Goal: Transaction & Acquisition: Purchase product/service

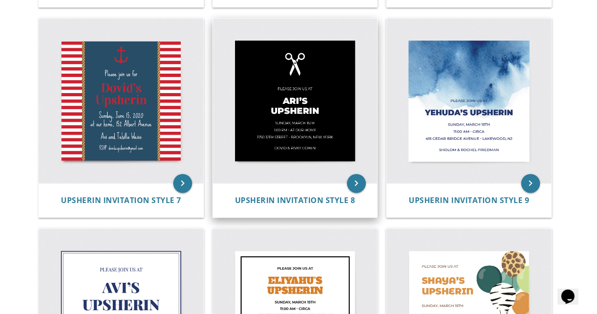
scroll to position [549, 0]
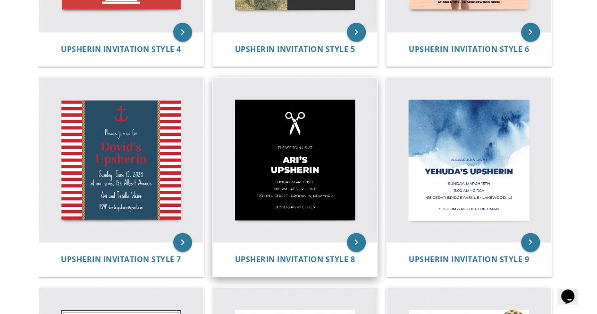
click at [283, 181] on img at bounding box center [295, 159] width 165 height 165
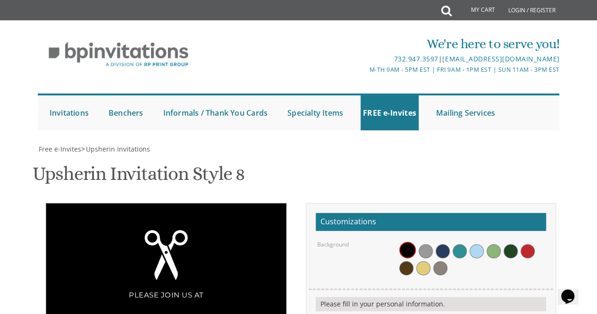
scroll to position [194, 0]
click at [460, 244] on span at bounding box center [459, 251] width 14 height 14
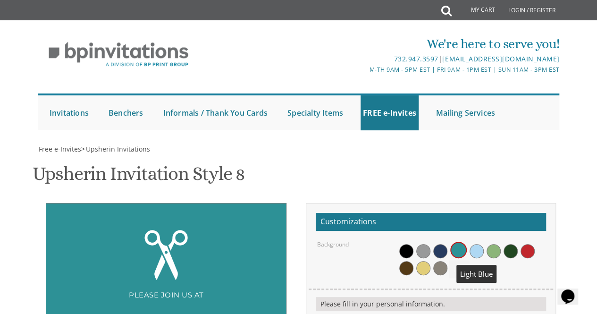
click at [475, 244] on span at bounding box center [476, 251] width 14 height 14
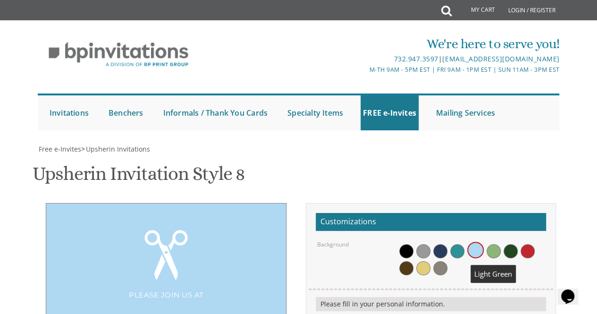
click at [488, 244] on span at bounding box center [493, 251] width 14 height 14
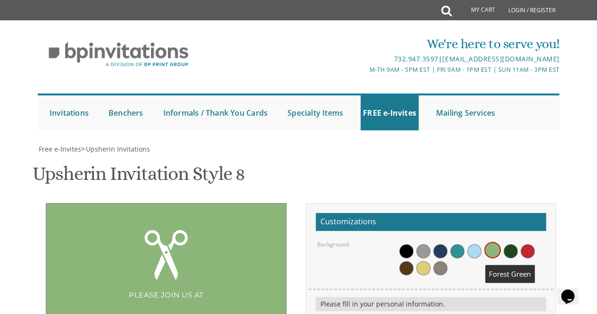
click at [511, 244] on span at bounding box center [510, 251] width 14 height 14
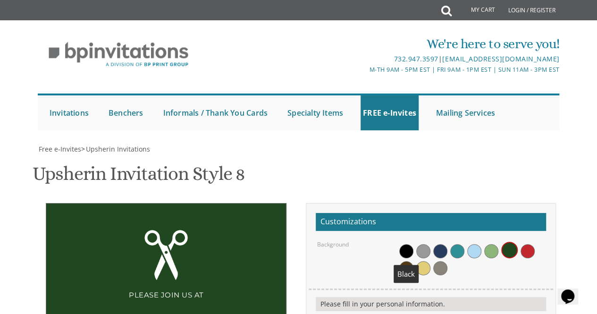
click at [406, 244] on span at bounding box center [406, 251] width 14 height 14
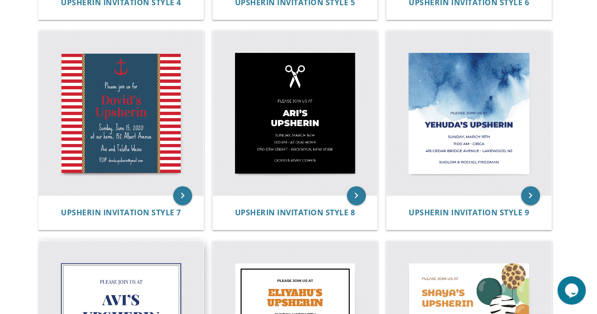
scroll to position [670, 0]
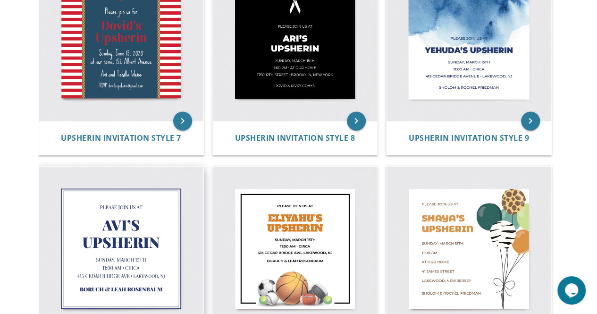
click at [108, 233] on img at bounding box center [121, 248] width 165 height 165
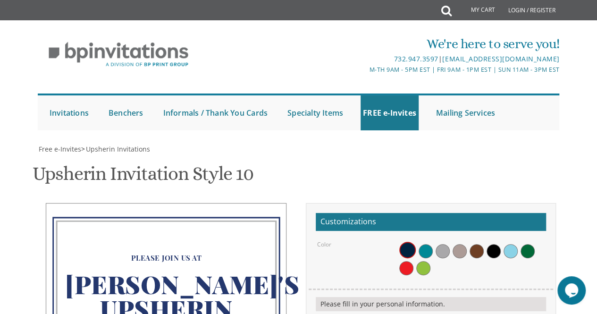
scroll to position [142, 0]
click at [424, 244] on span at bounding box center [425, 251] width 14 height 14
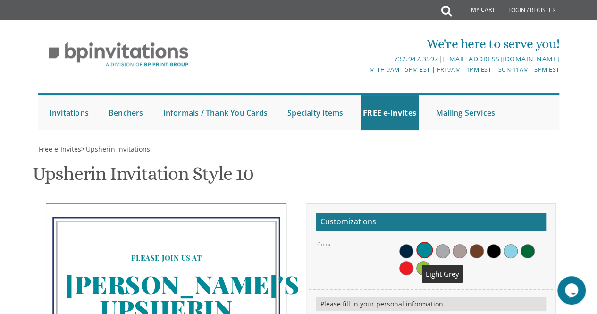
click at [438, 244] on span at bounding box center [442, 251] width 14 height 14
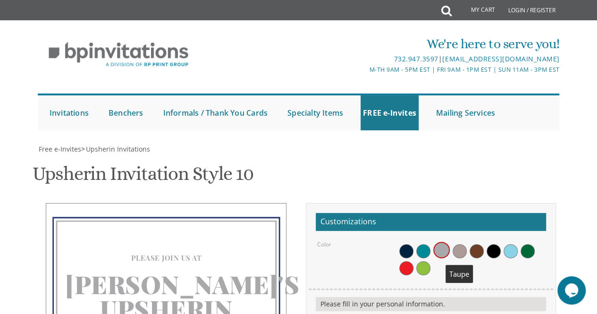
click at [465, 240] on div at bounding box center [471, 258] width 147 height 36
click at [458, 244] on span at bounding box center [459, 251] width 14 height 14
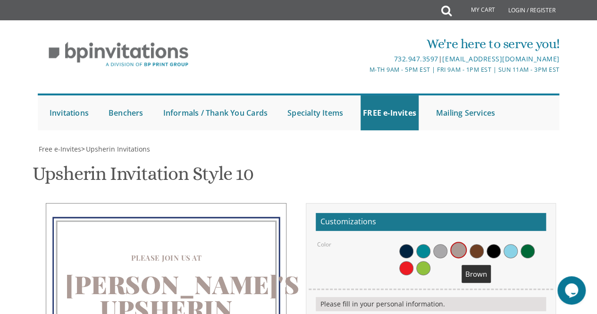
click at [474, 244] on span at bounding box center [476, 251] width 14 height 14
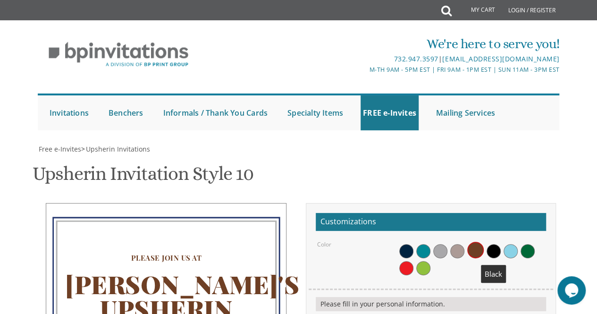
click at [498, 244] on span at bounding box center [493, 251] width 14 height 14
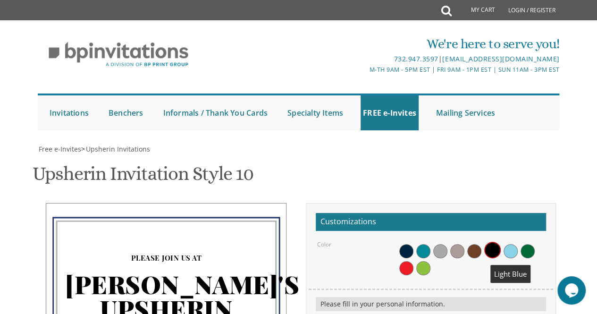
click at [512, 244] on span at bounding box center [510, 251] width 14 height 14
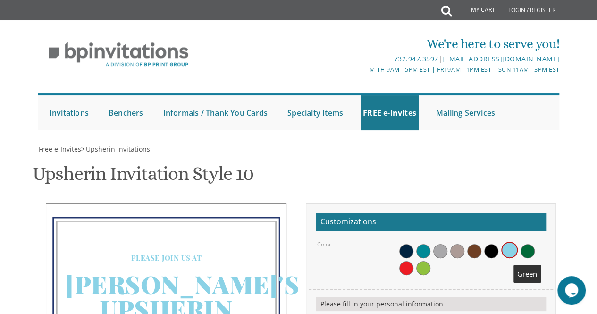
click at [529, 244] on span at bounding box center [527, 251] width 14 height 14
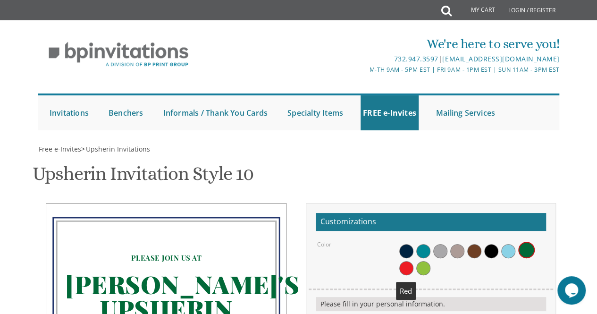
click at [404, 261] on span at bounding box center [406, 268] width 14 height 14
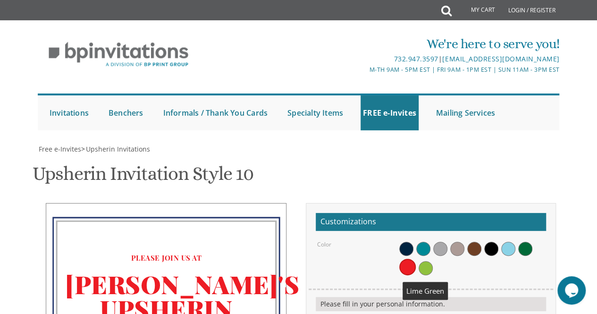
click at [420, 261] on span at bounding box center [425, 268] width 14 height 14
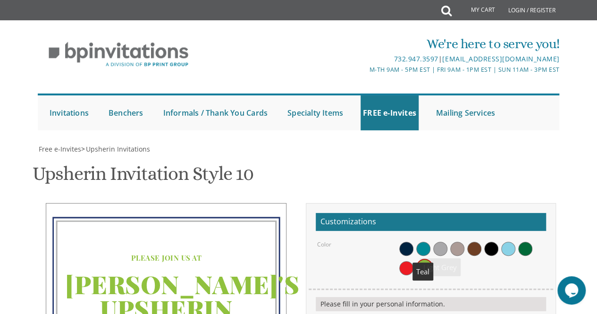
click at [425, 242] on span at bounding box center [423, 249] width 14 height 14
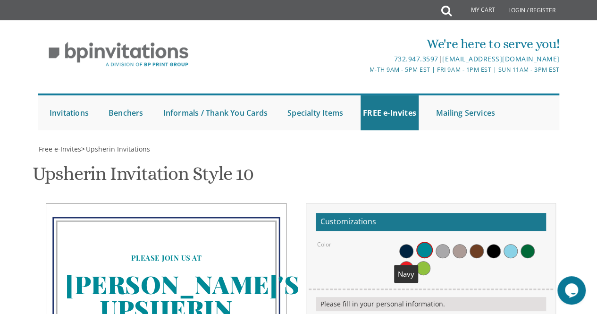
click at [408, 244] on span at bounding box center [406, 251] width 14 height 14
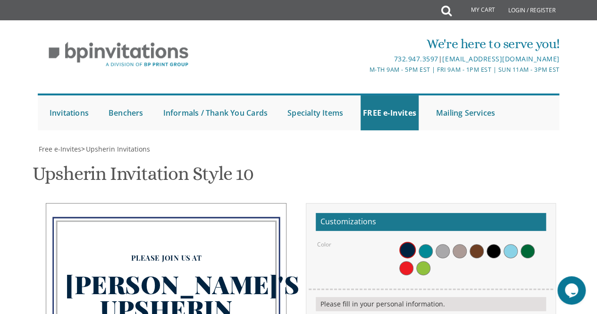
click at [431, 240] on div at bounding box center [471, 258] width 147 height 36
click at [427, 244] on span at bounding box center [425, 251] width 14 height 14
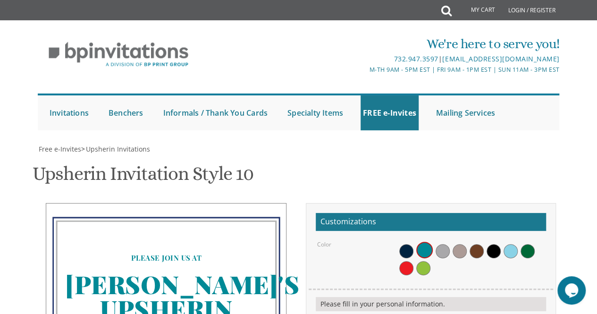
scroll to position [6, 0]
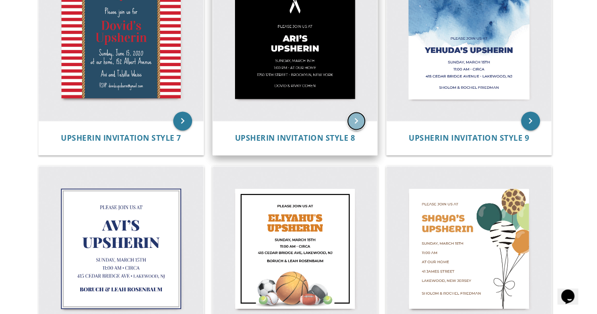
click at [361, 124] on icon "keyboard_arrow_right" at bounding box center [356, 120] width 19 height 19
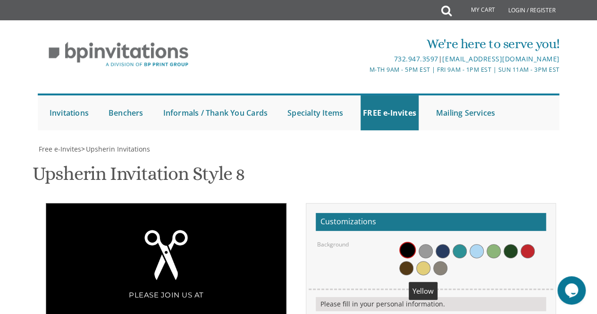
click at [421, 261] on span at bounding box center [423, 268] width 14 height 14
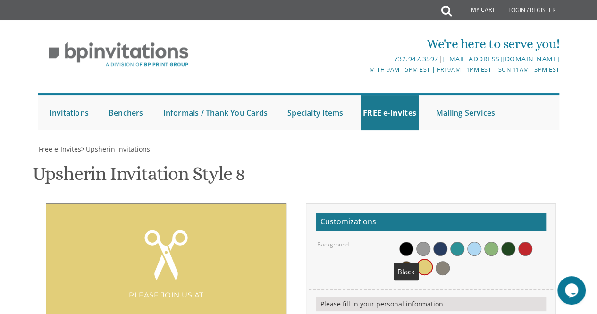
click at [406, 242] on span at bounding box center [406, 249] width 14 height 14
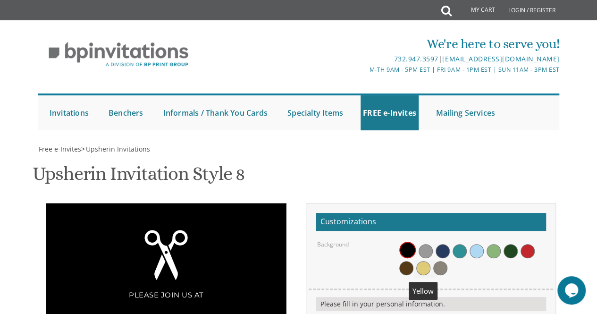
click at [420, 261] on span at bounding box center [423, 268] width 14 height 14
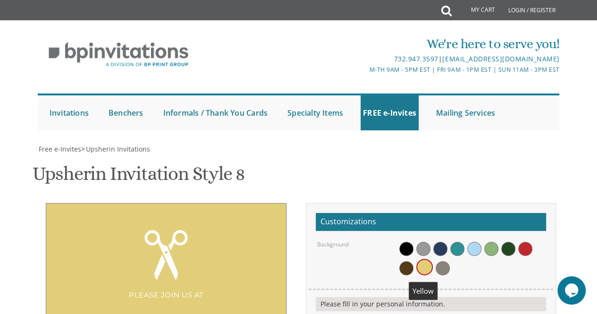
scroll to position [189, 0]
click at [403, 242] on span at bounding box center [406, 249] width 14 height 14
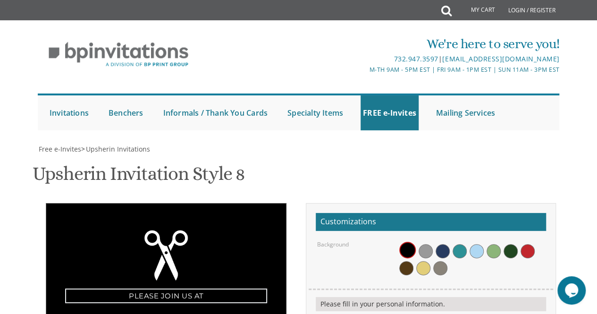
type textarea "Please join us for"
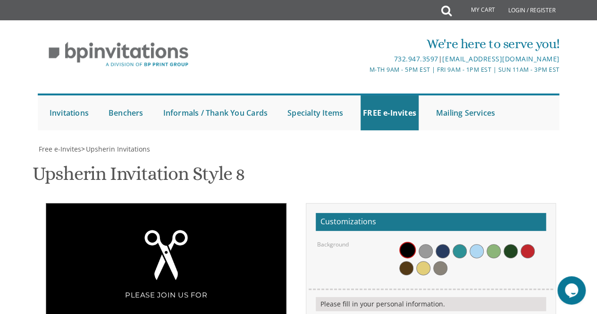
type textarea "[PERSON_NAME]'s Upsherin"
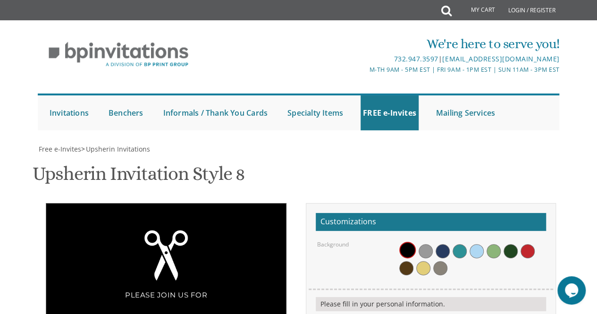
drag, startPoint x: 460, startPoint y: 185, endPoint x: 429, endPoint y: 186, distance: 31.6
drag, startPoint x: 473, startPoint y: 195, endPoint x: 428, endPoint y: 196, distance: 44.8
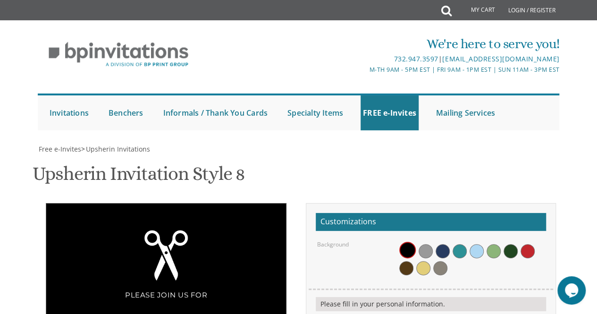
drag, startPoint x: 521, startPoint y: 208, endPoint x: 398, endPoint y: 207, distance: 123.1
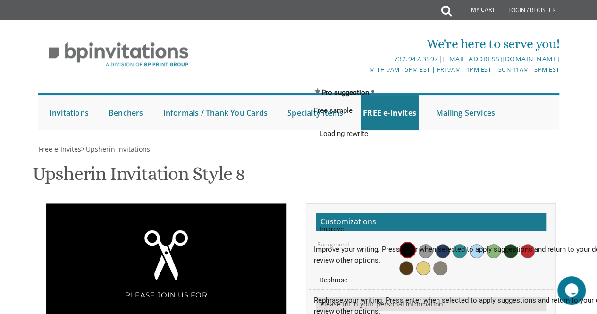
type textarea "[DATE] 1:30 pm 6"
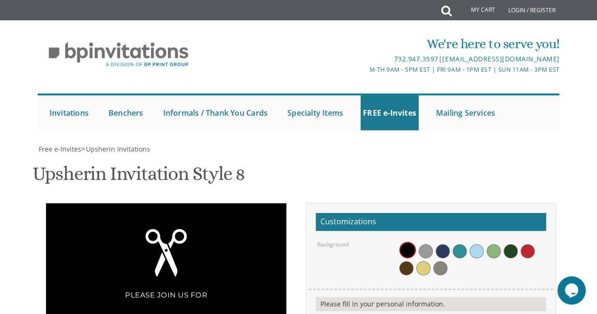
type textarea "[DATE] 1:30 pm [STREET_ADDRESS]"
drag, startPoint x: 468, startPoint y: 231, endPoint x: 399, endPoint y: 234, distance: 68.9
type textarea "[PERSON_NAME] and [PERSON_NAME]"
